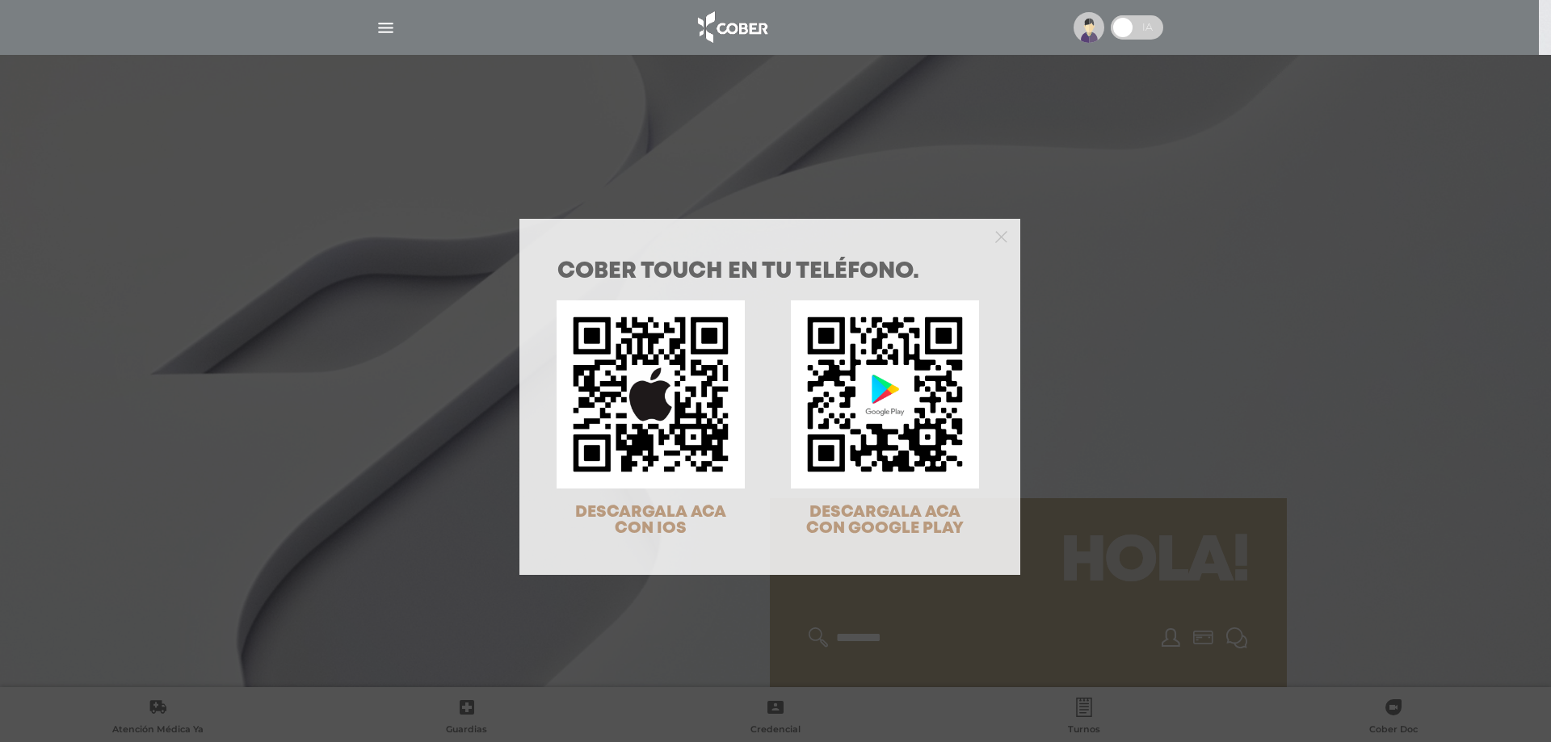
click at [1181, 223] on div "COBER TOUCH en tu teléfono. DESCARGALA ACA CON IOS DESCARGALA ACA CON GOOGLE PL…" at bounding box center [775, 371] width 1551 height 742
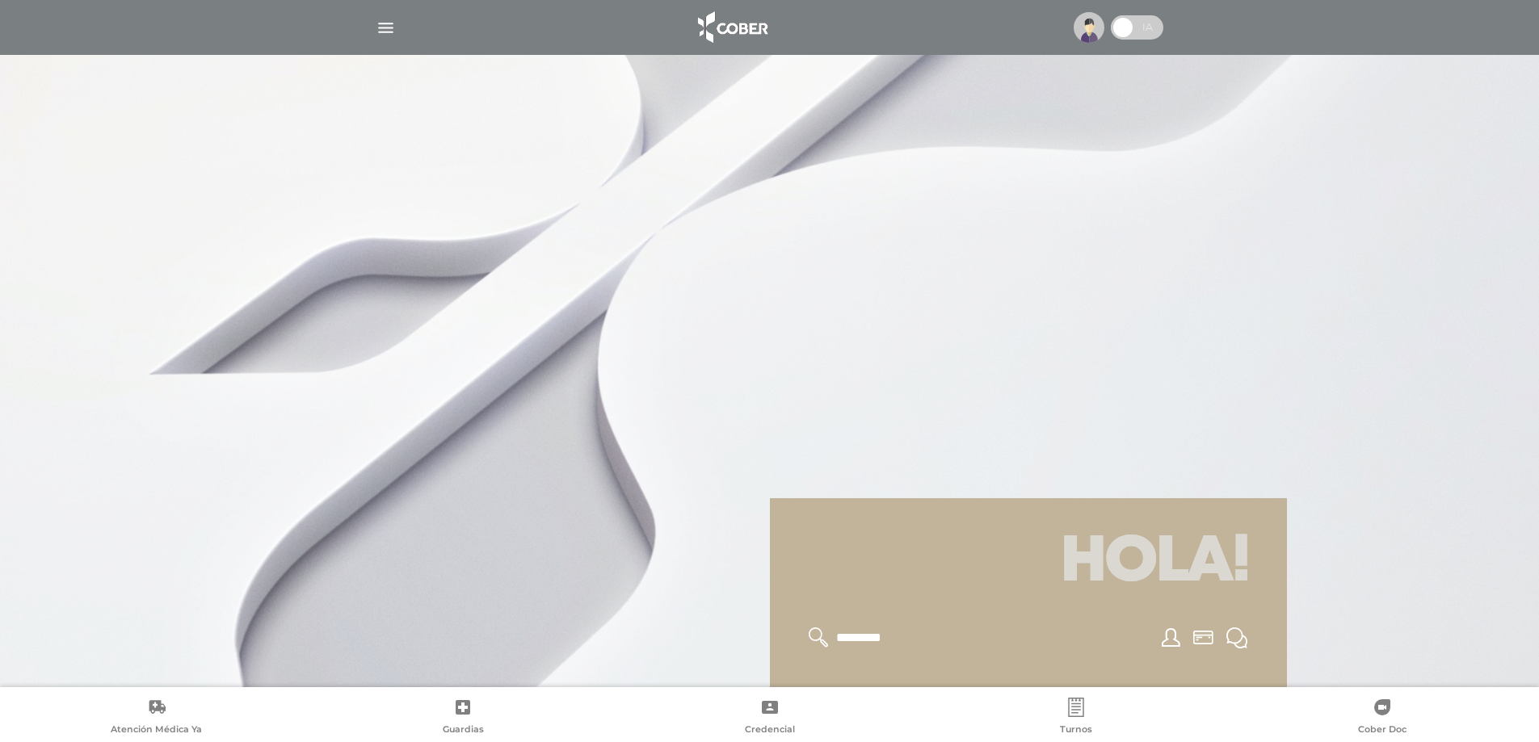
click at [1092, 33] on img at bounding box center [1089, 27] width 31 height 31
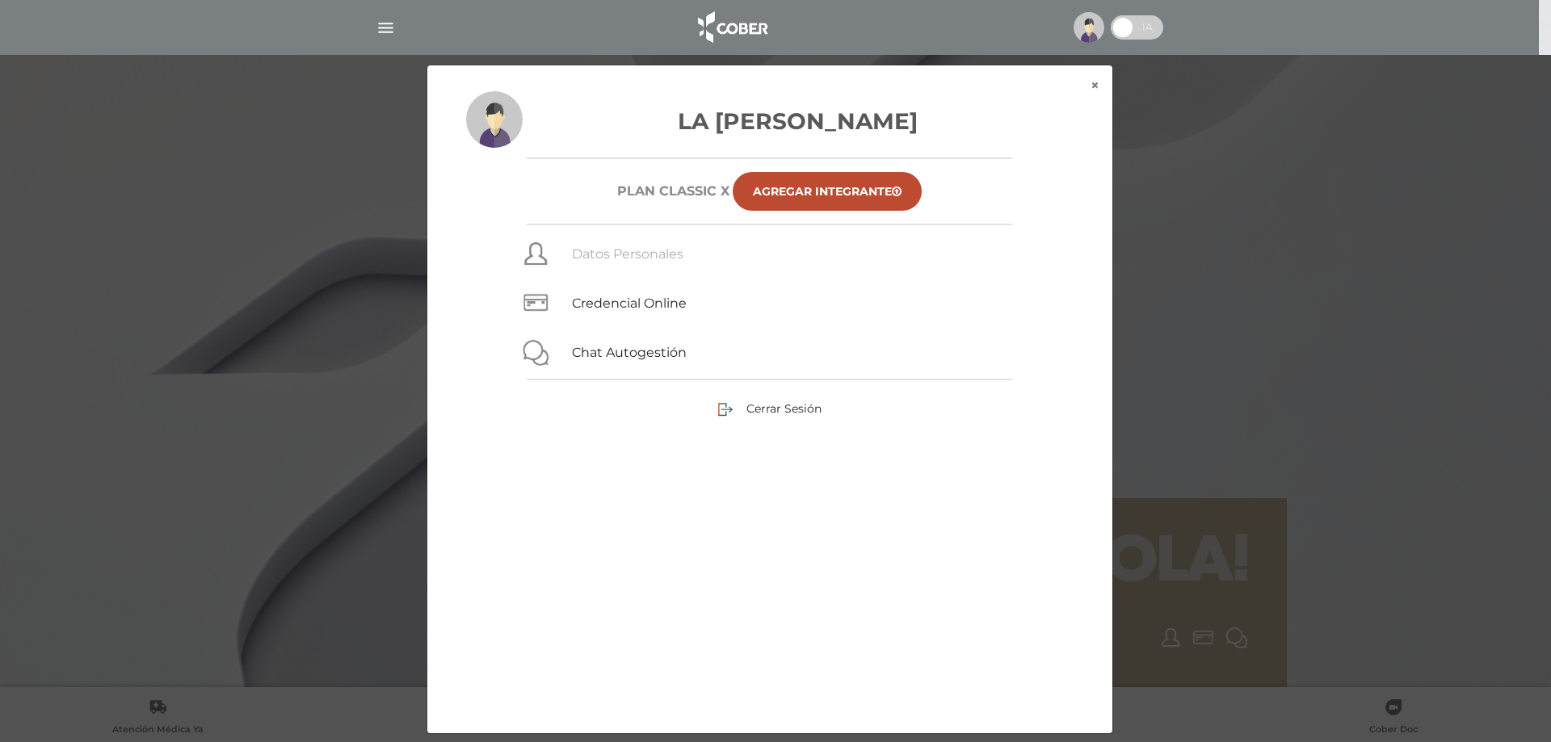
click at [622, 253] on link "Datos Personales" at bounding box center [627, 253] width 111 height 15
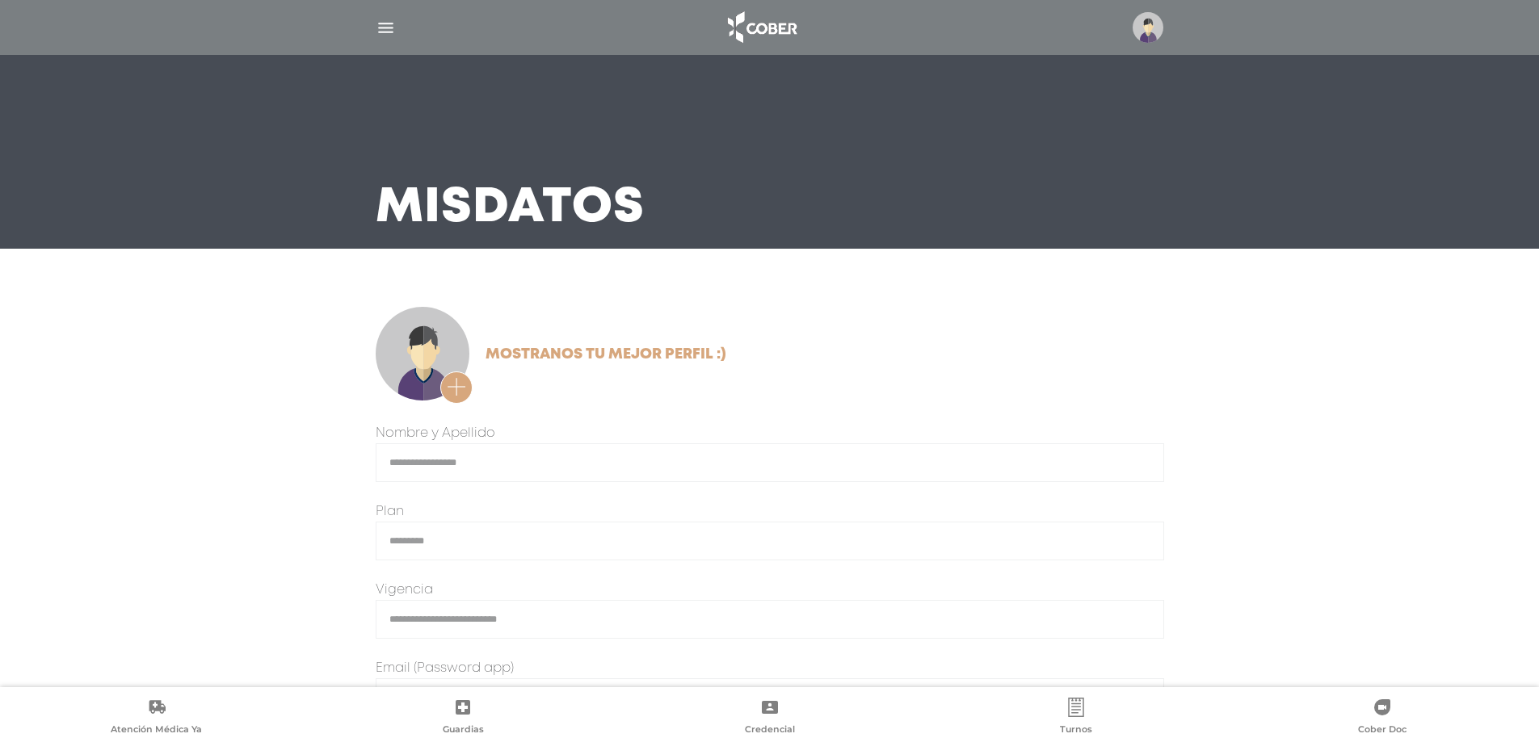
click at [395, 30] on img "button" at bounding box center [386, 28] width 20 height 20
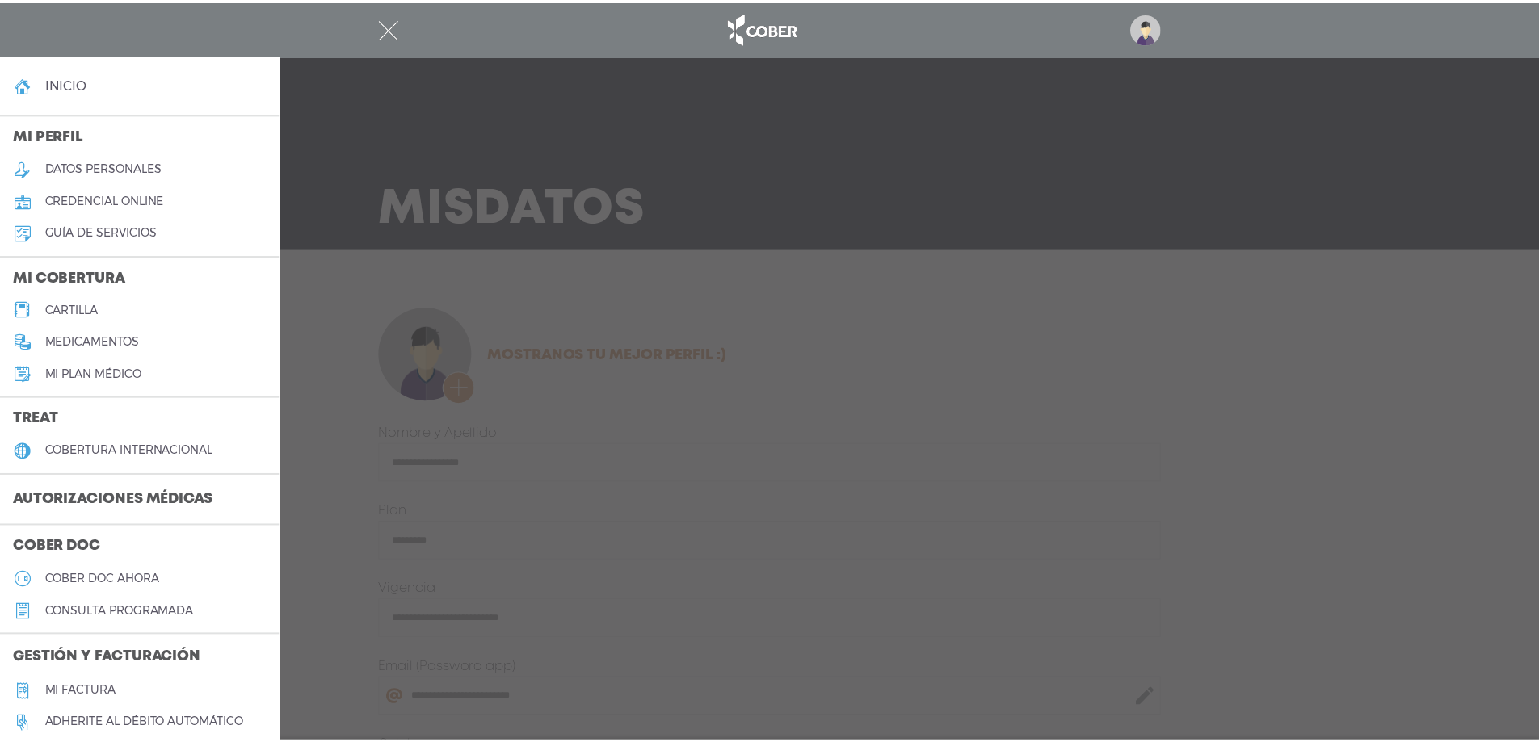
scroll to position [81, 0]
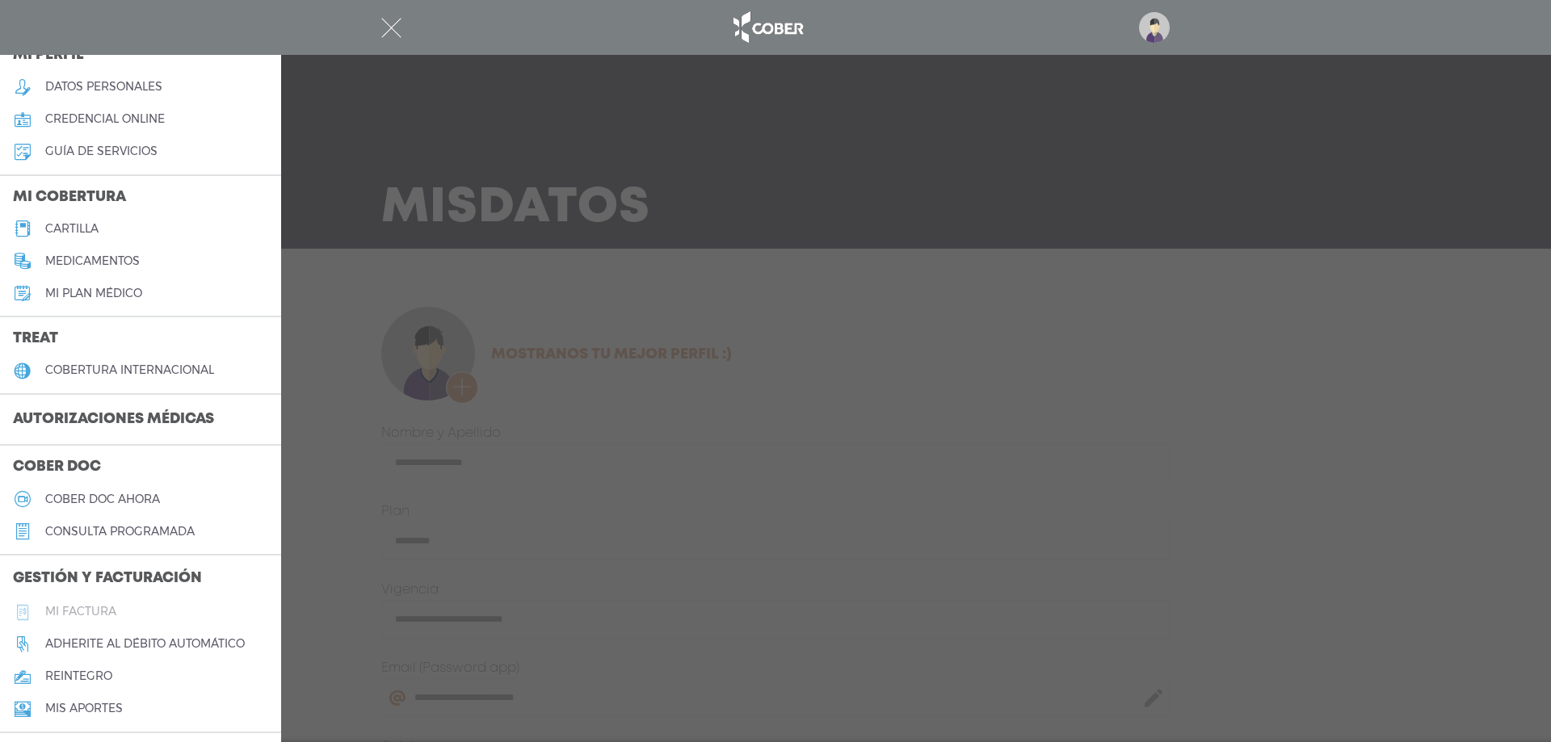
click at [85, 613] on h5 "Mi factura" at bounding box center [80, 612] width 71 height 14
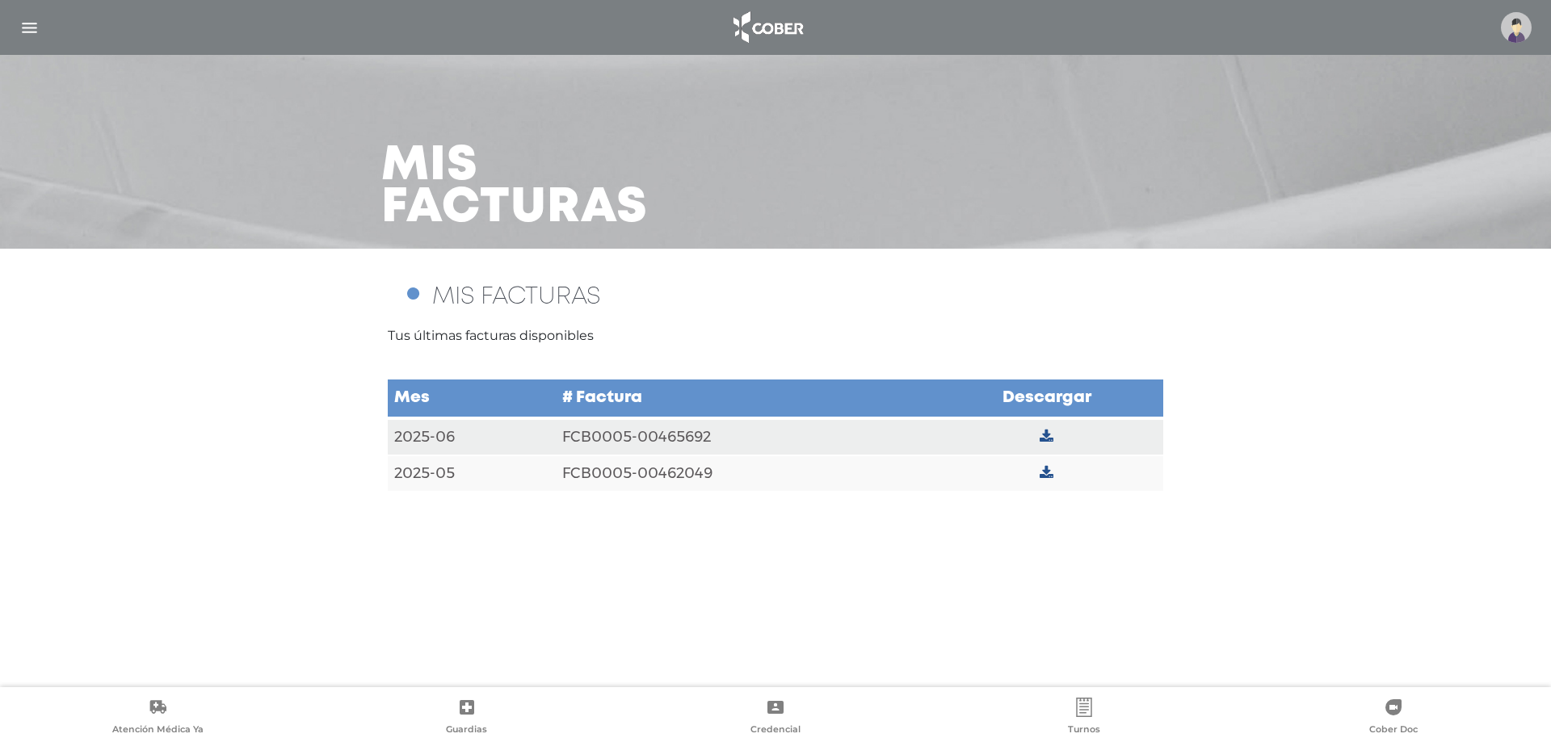
click at [25, 23] on img "button" at bounding box center [29, 28] width 20 height 20
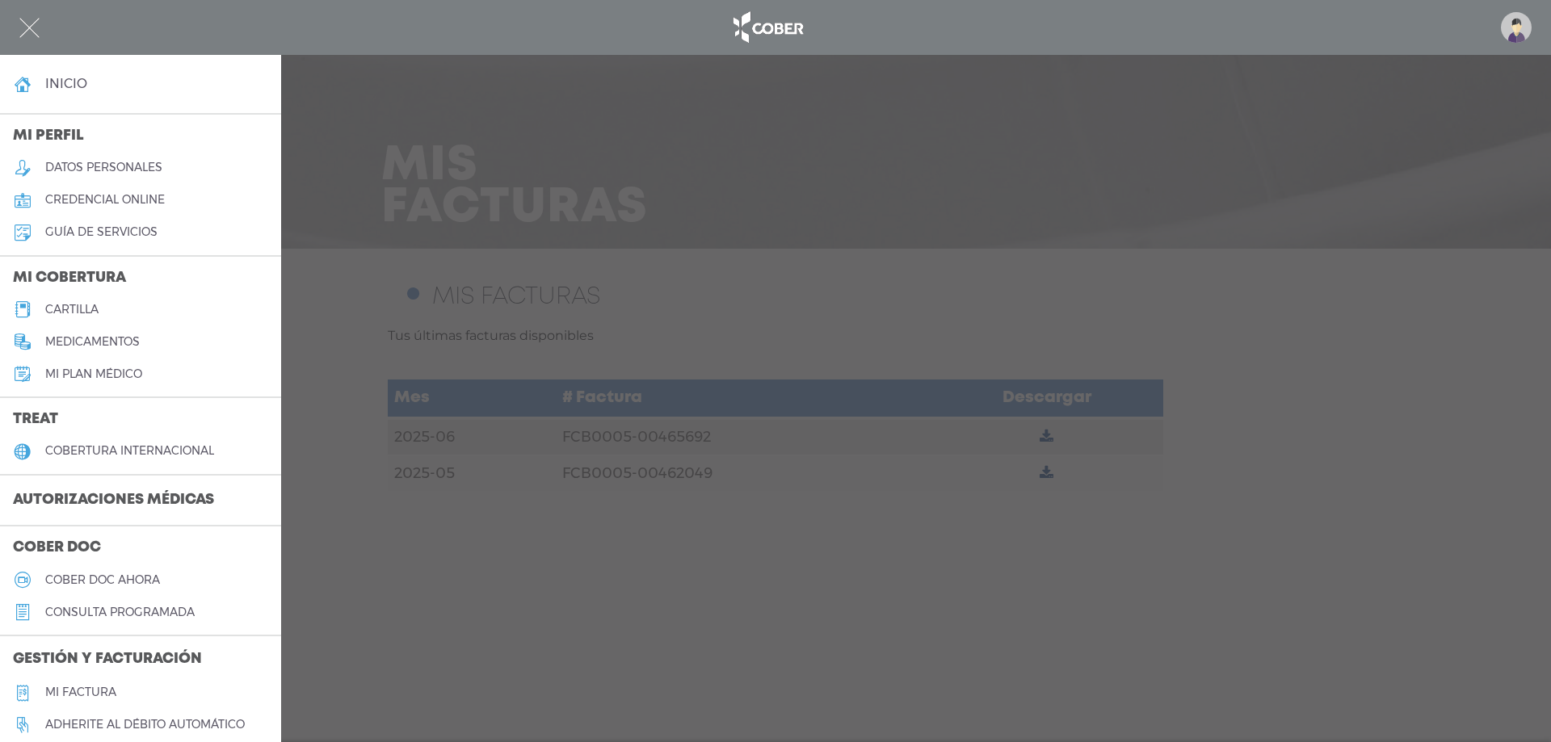
scroll to position [81, 0]
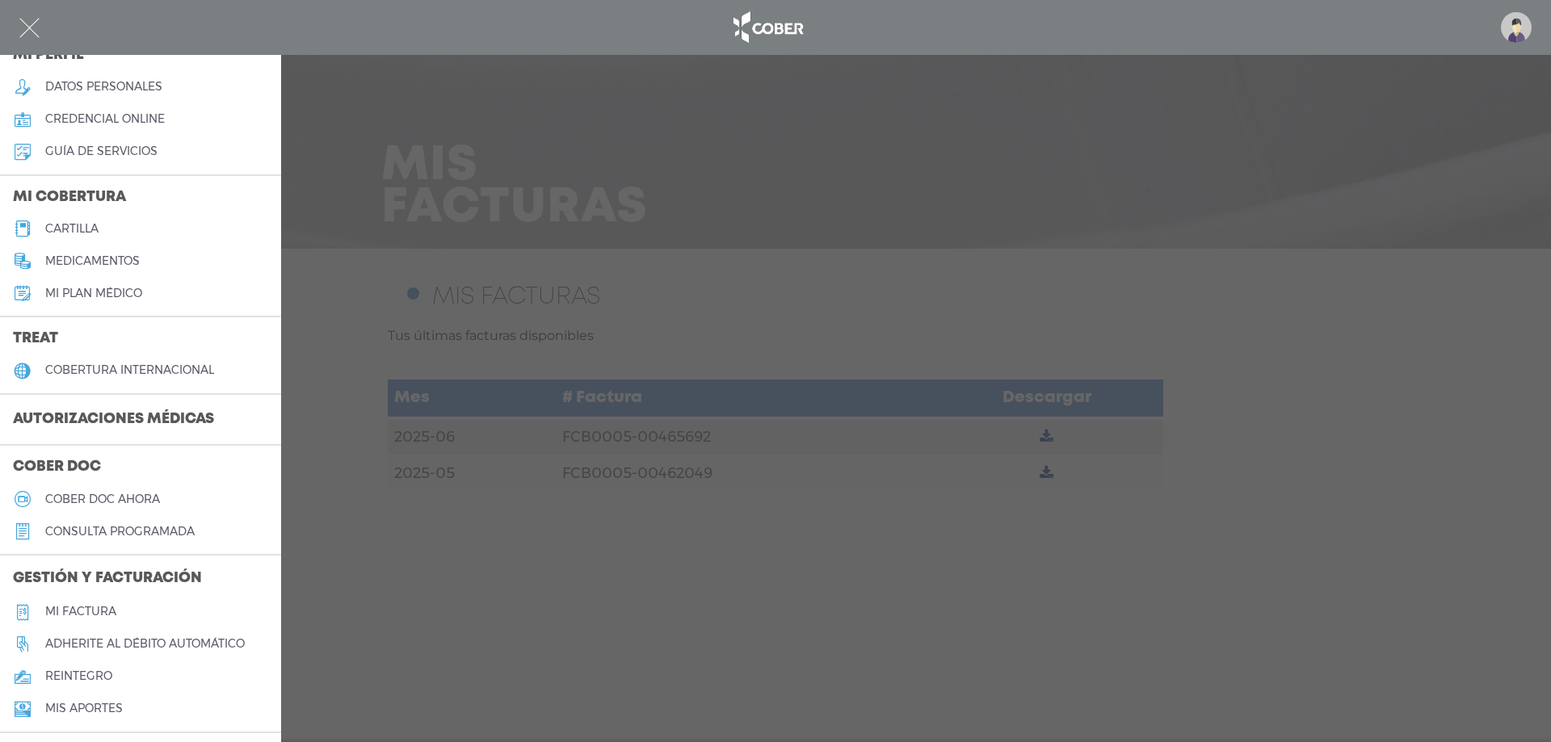
click at [165, 637] on h5 "Adherite al débito automático" at bounding box center [145, 644] width 200 height 14
